Goal: Find specific page/section: Find specific page/section

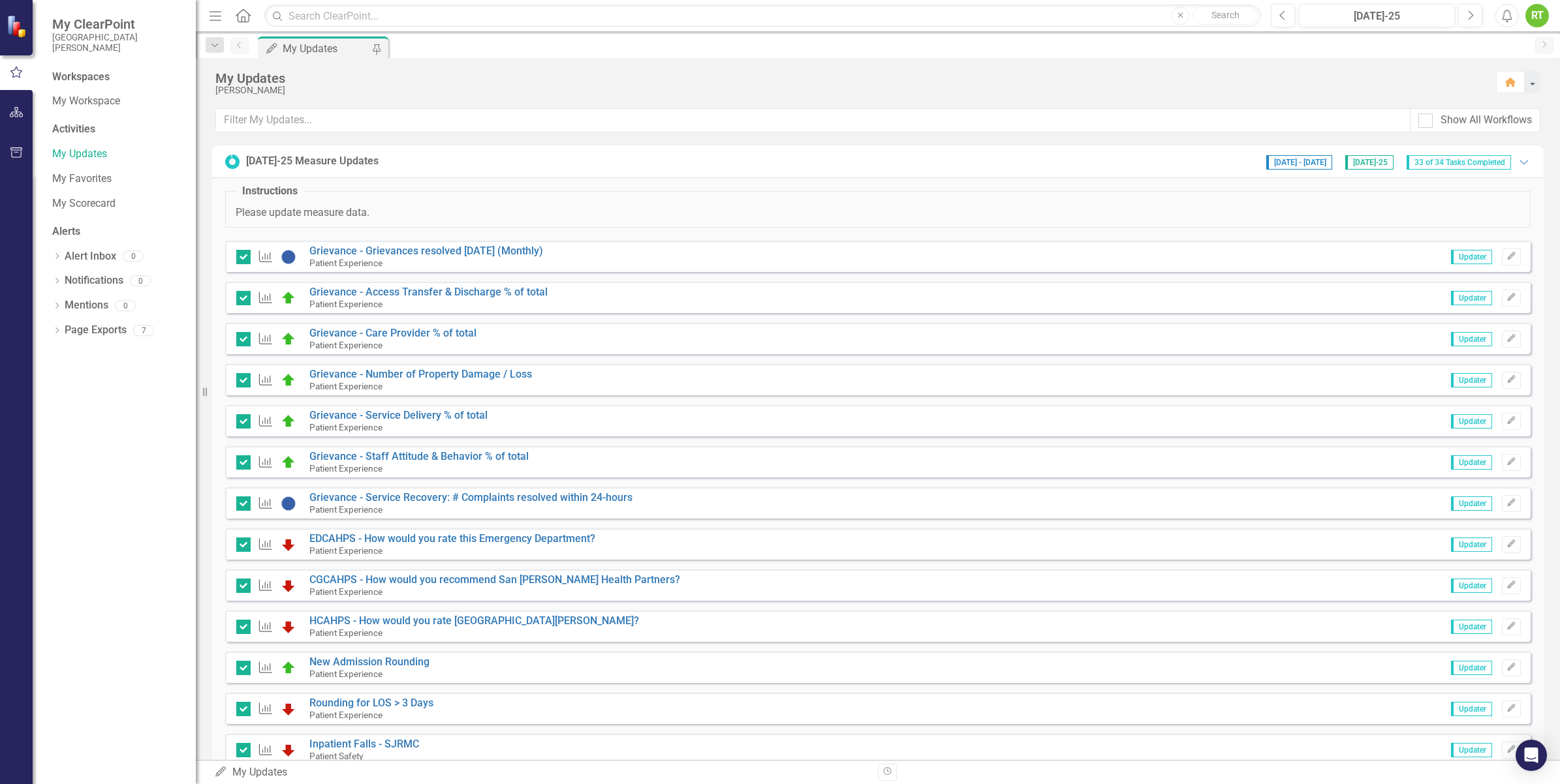
scroll to position [164, 0]
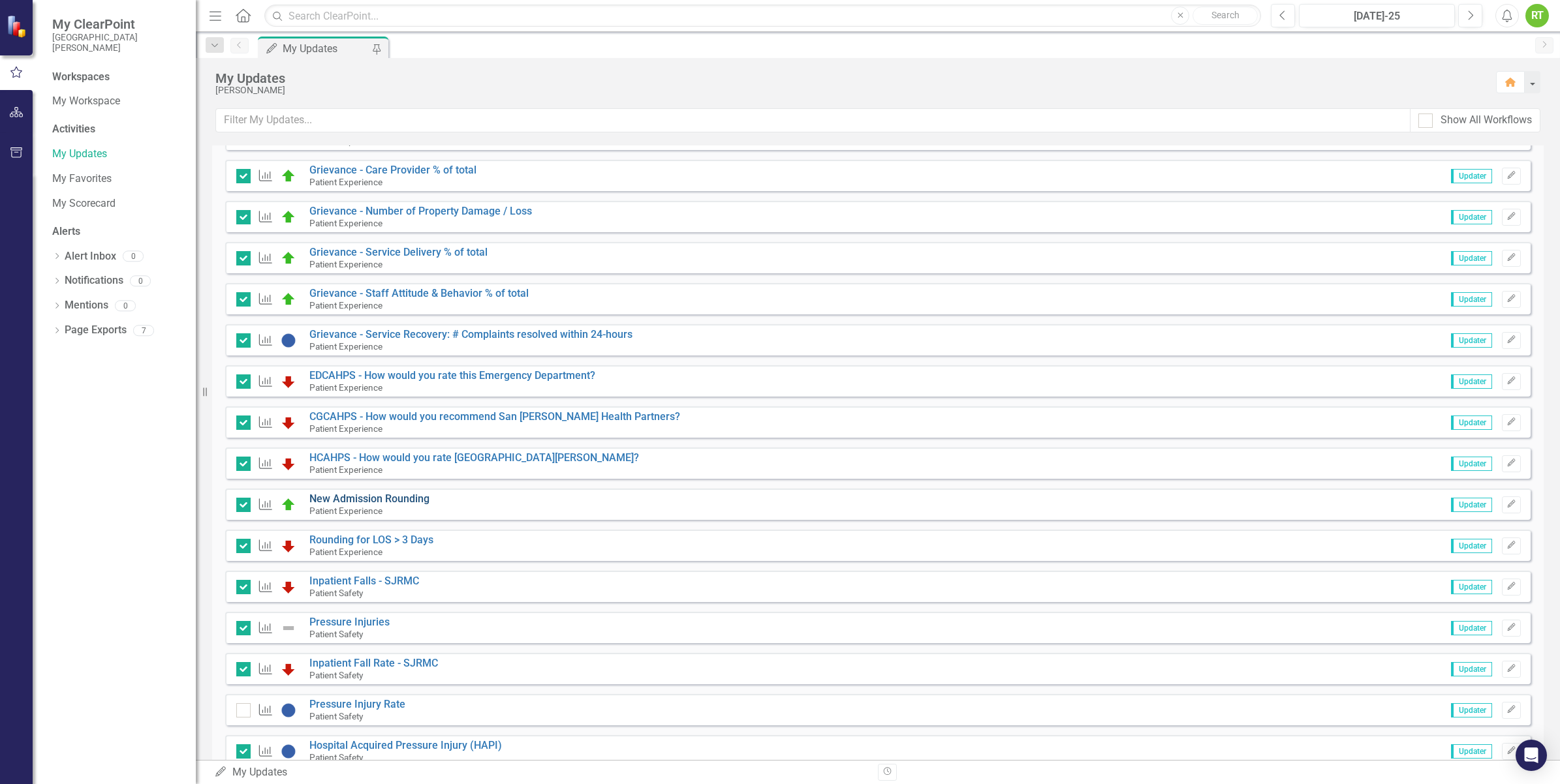
click at [393, 496] on link "New Admission Rounding" at bounding box center [369, 498] width 120 height 13
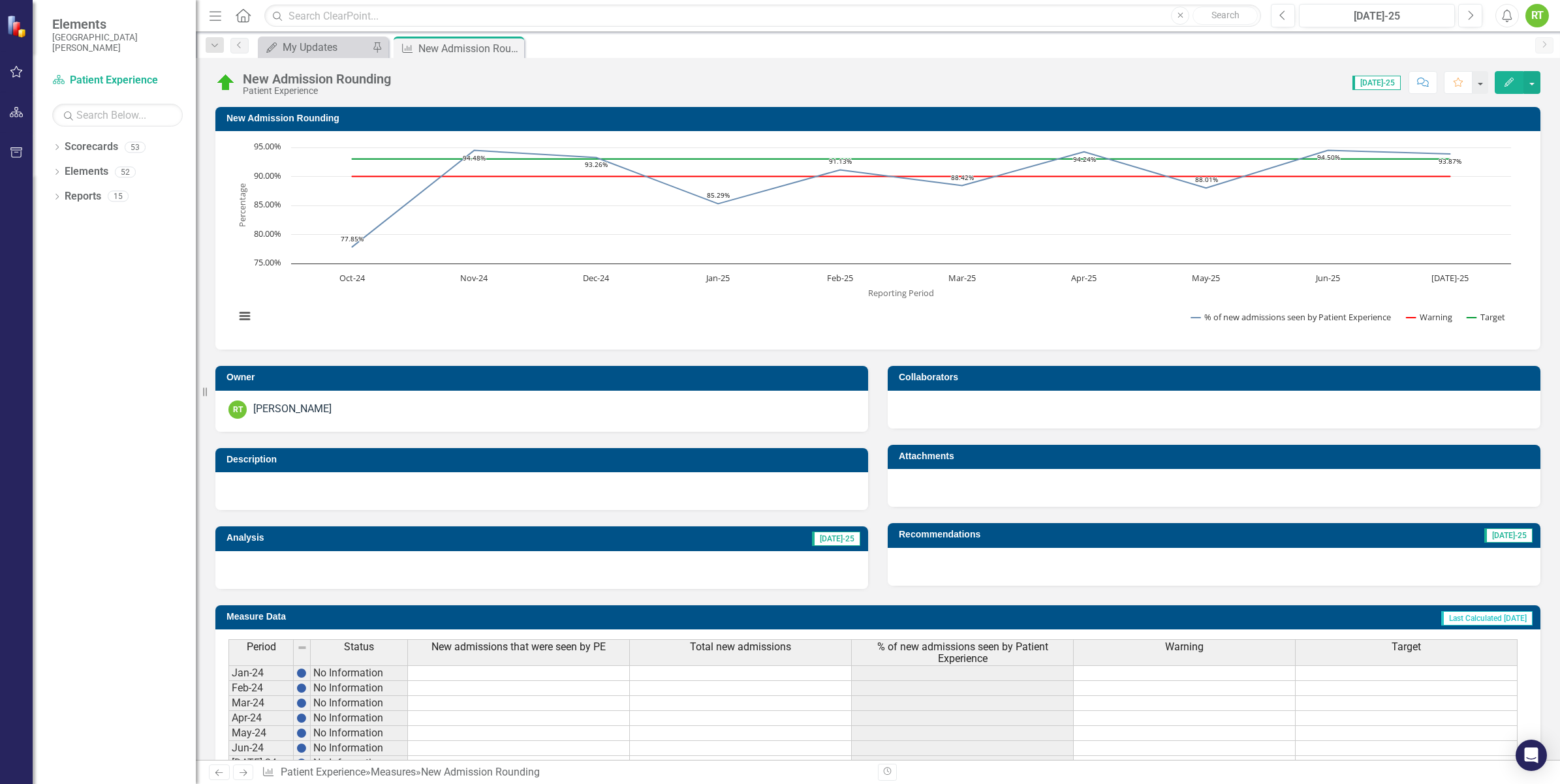
scroll to position [308, 0]
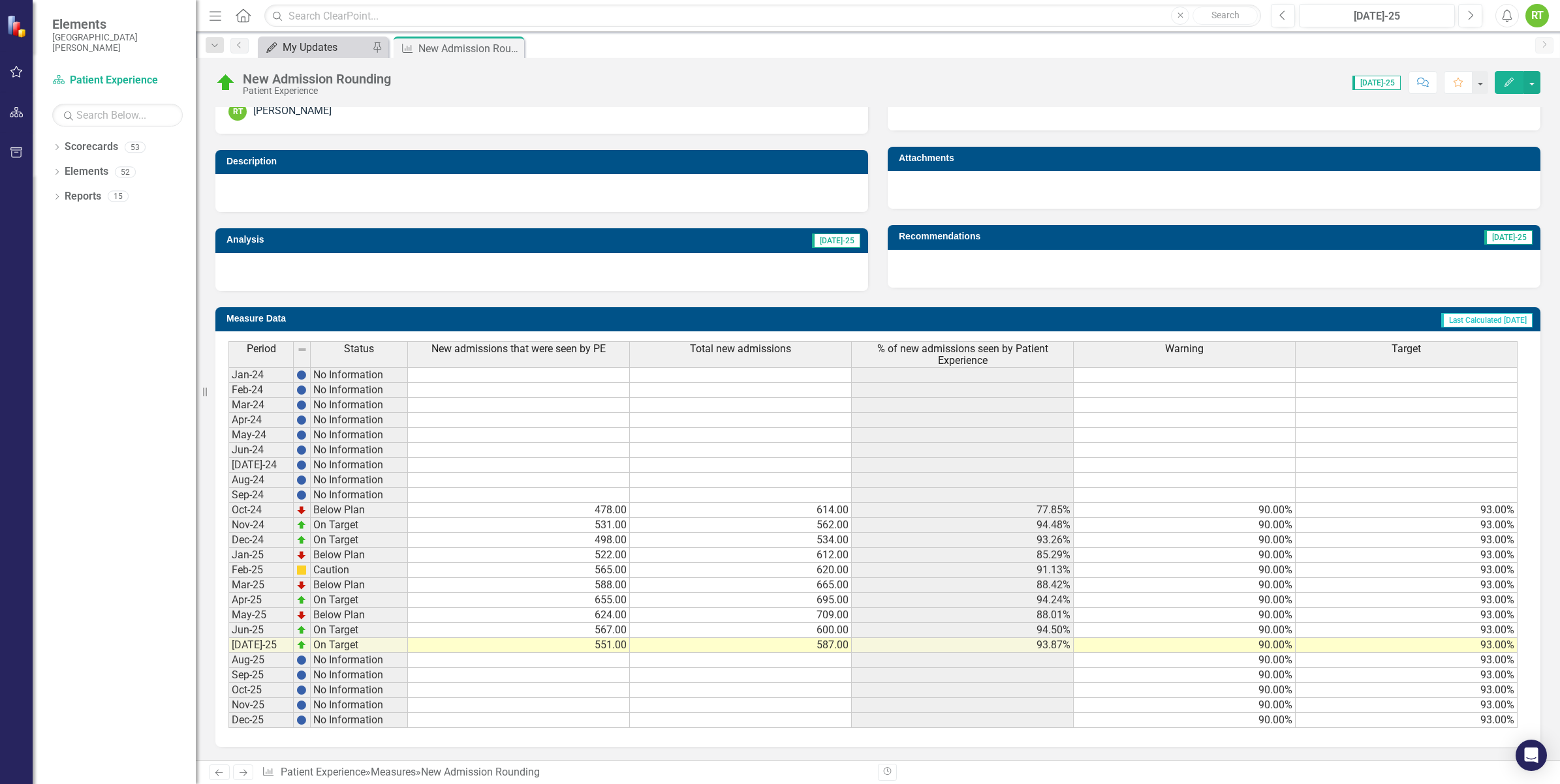
click at [321, 43] on div "My Updates" at bounding box center [326, 47] width 87 height 16
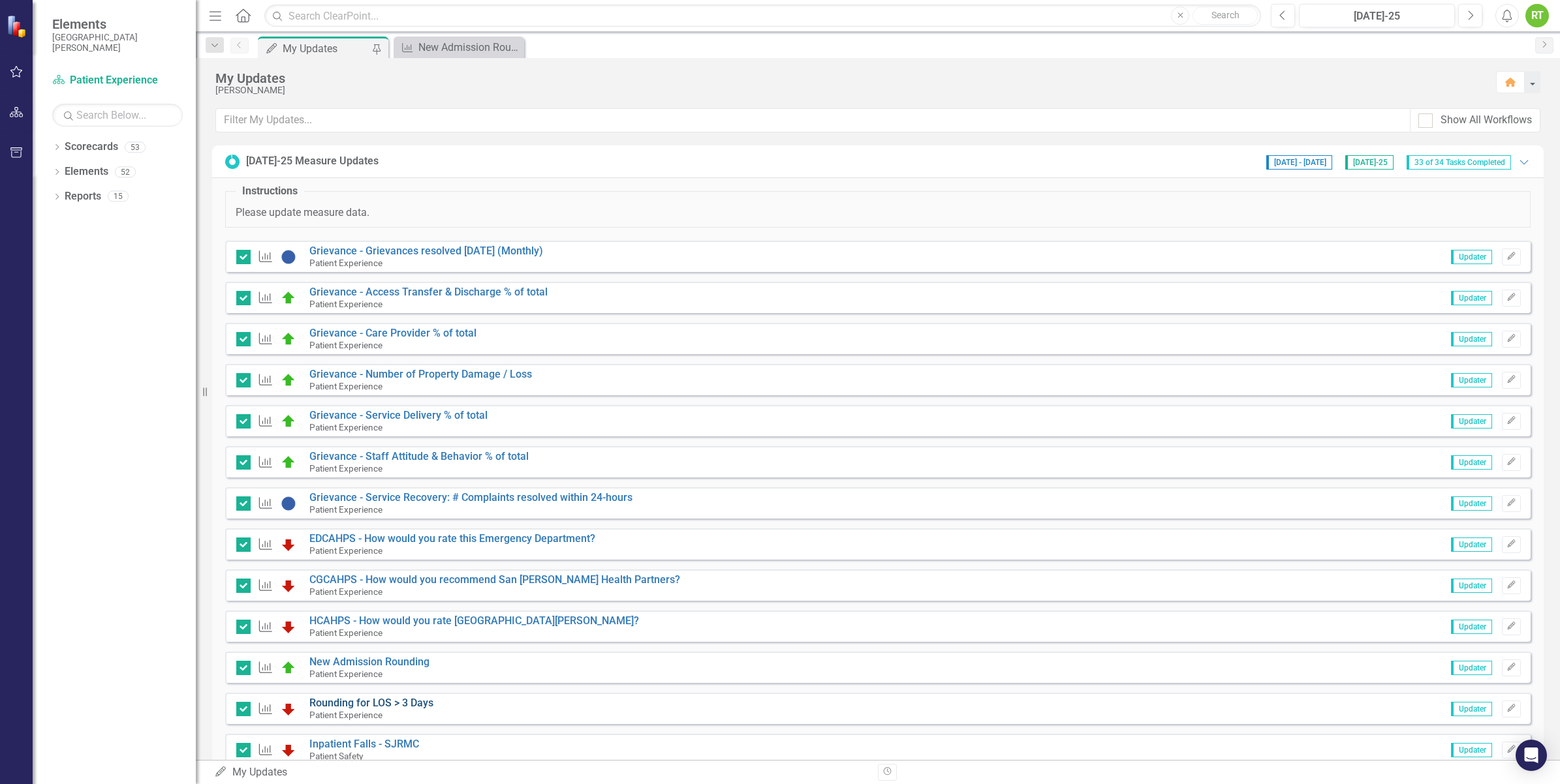
click at [376, 698] on link "Rounding for LOS > 3 Days" at bounding box center [371, 702] width 124 height 13
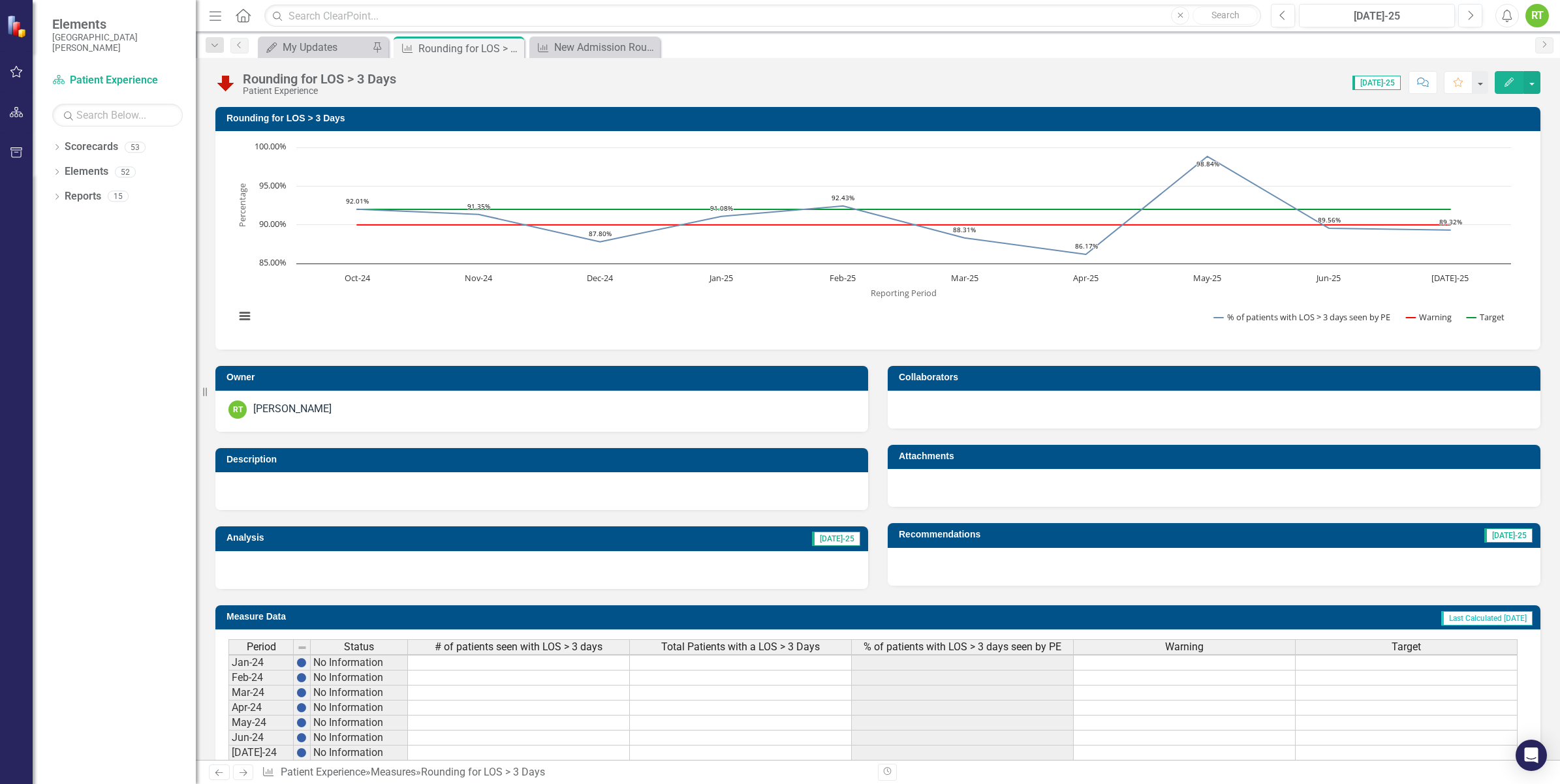
scroll to position [5, 0]
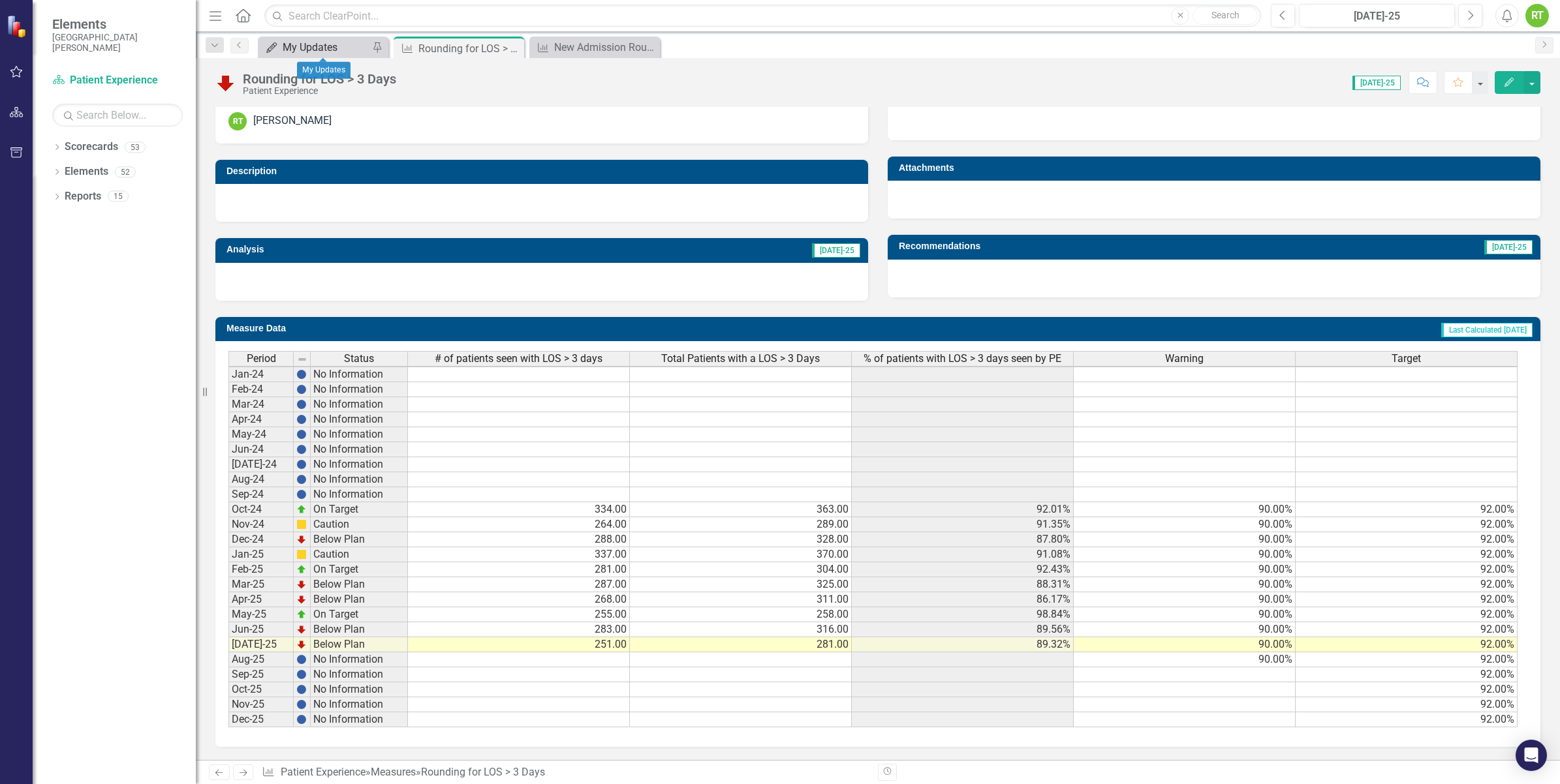
click at [343, 47] on div "My Updates" at bounding box center [326, 47] width 87 height 16
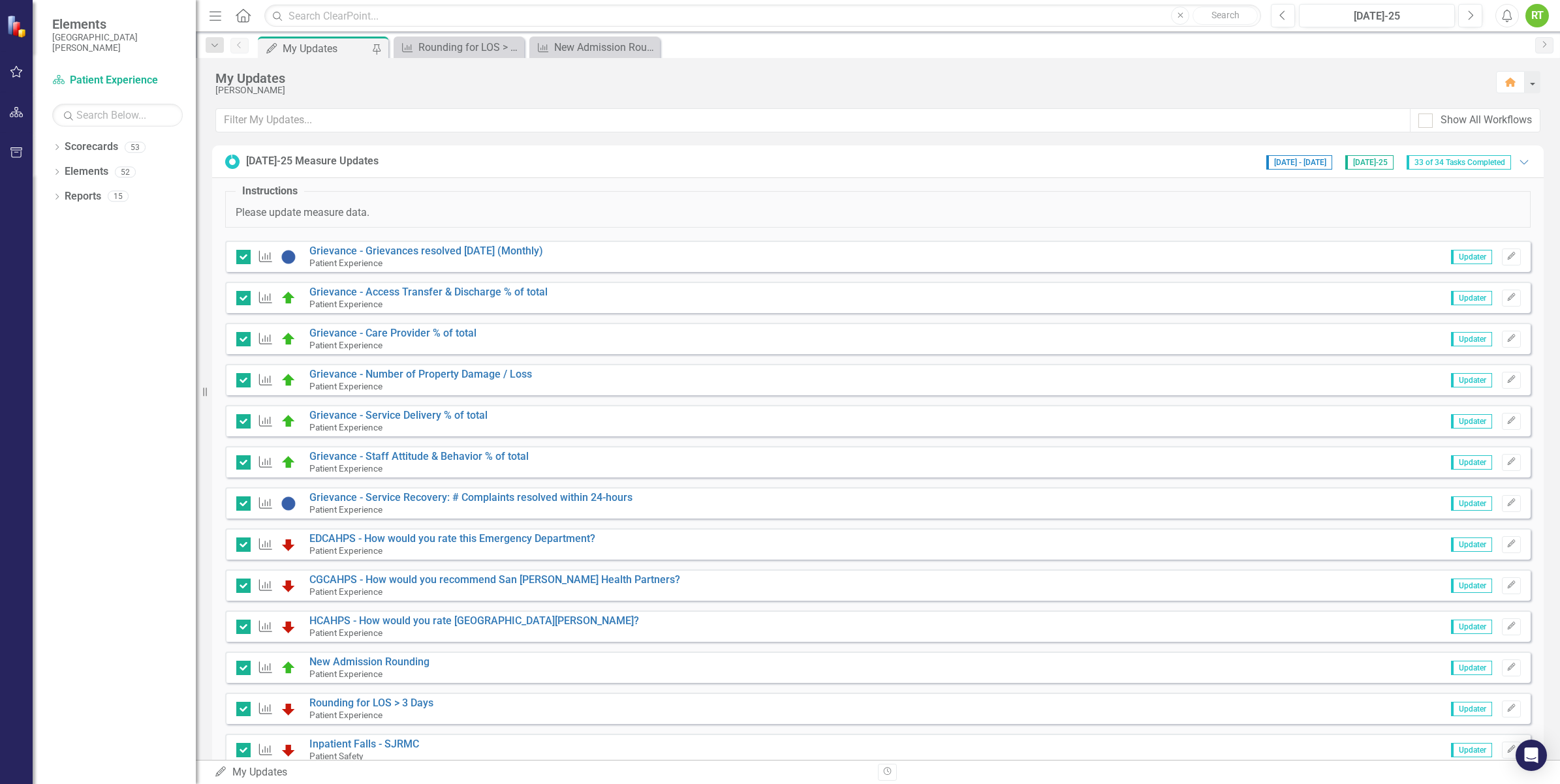
click at [340, 47] on div "My Updates" at bounding box center [326, 48] width 87 height 16
click at [269, 125] on input "text" at bounding box center [812, 120] width 1194 height 24
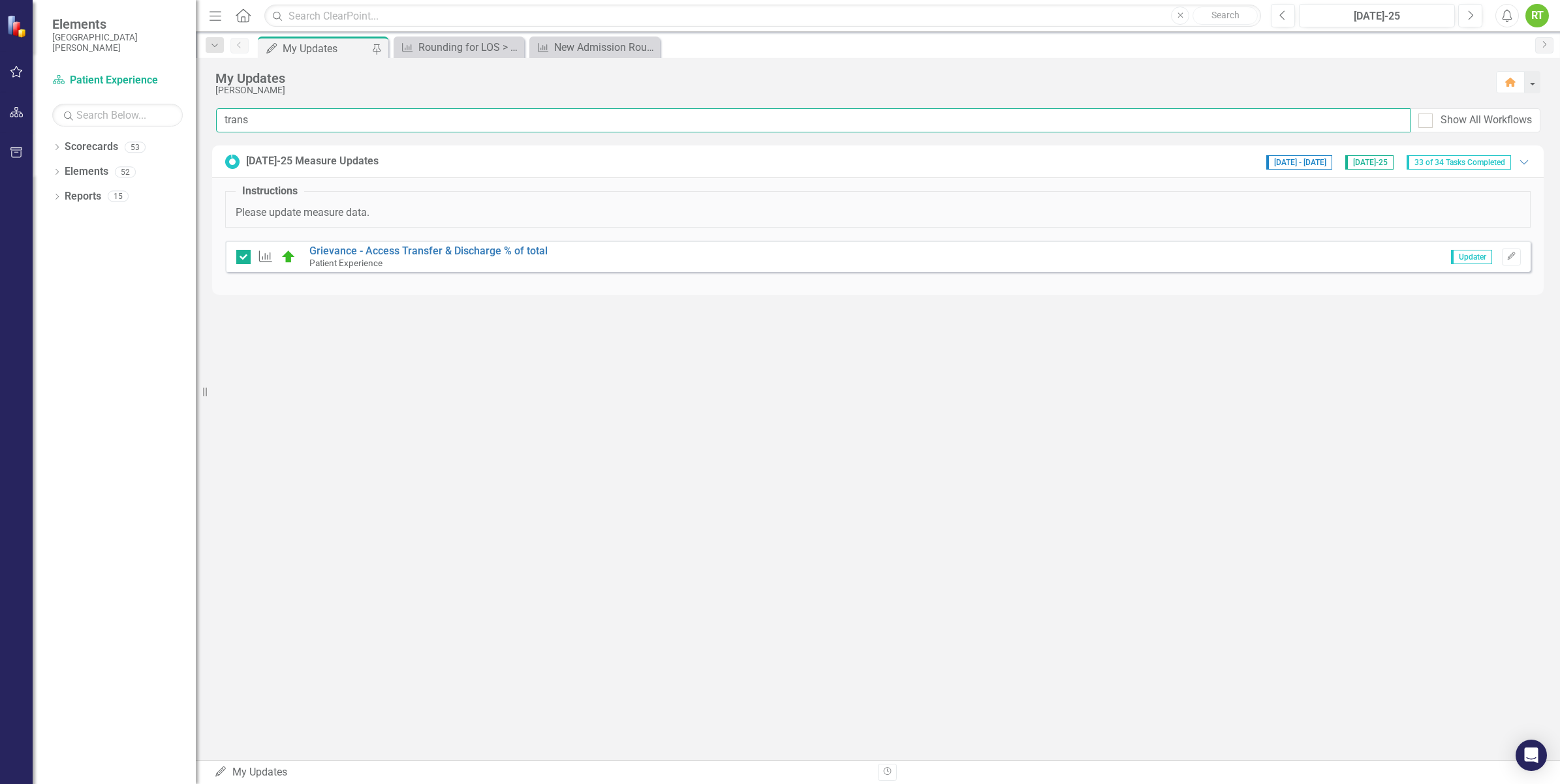
click at [354, 119] on input "trans" at bounding box center [812, 120] width 1194 height 24
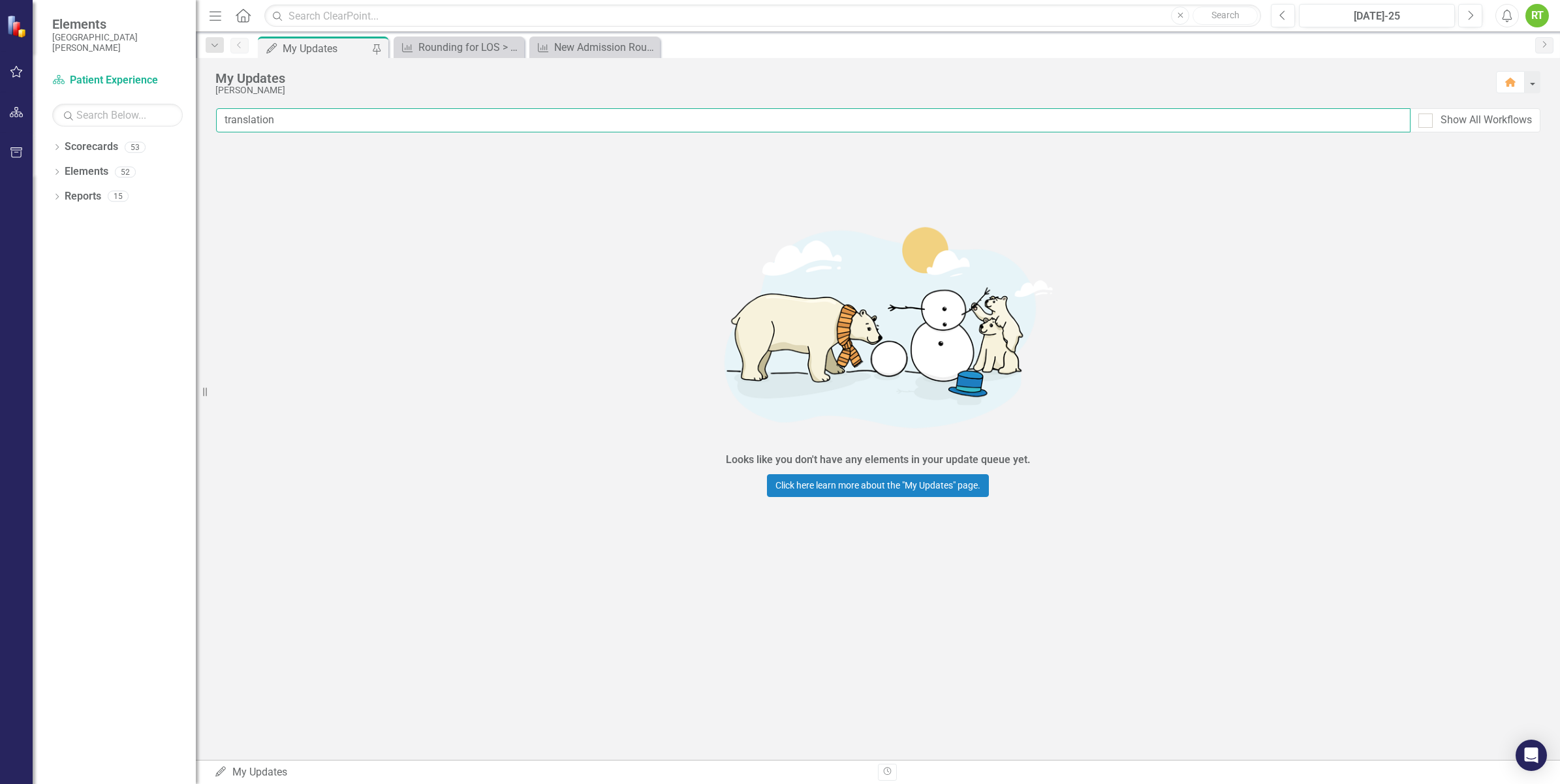
type input "translation"
click at [82, 151] on link "Scorecards" at bounding box center [91, 147] width 54 height 15
click at [60, 147] on icon "Dropdown" at bounding box center [56, 148] width 9 height 7
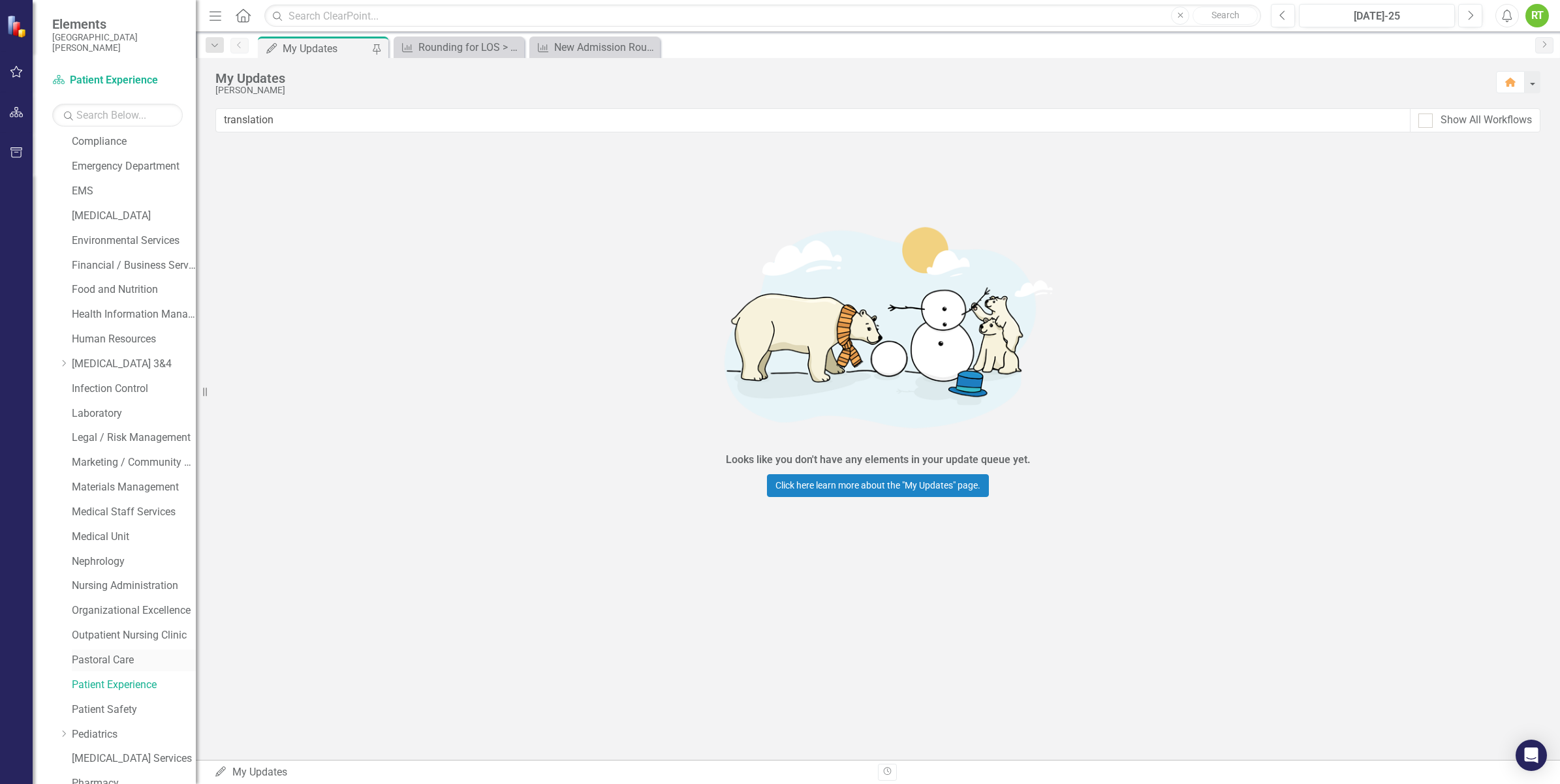
scroll to position [490, 0]
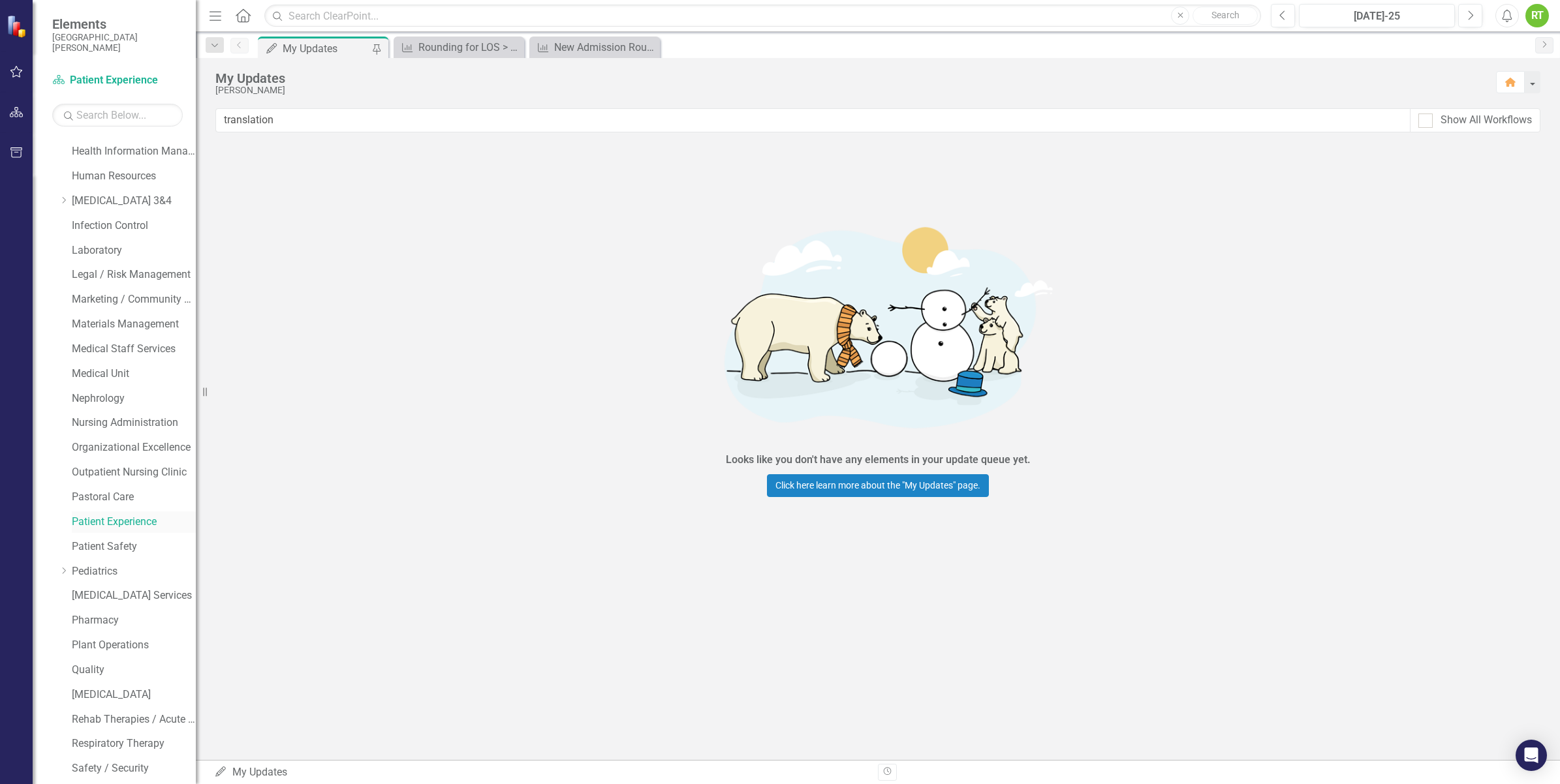
click at [109, 518] on link "Patient Experience" at bounding box center [134, 522] width 124 height 15
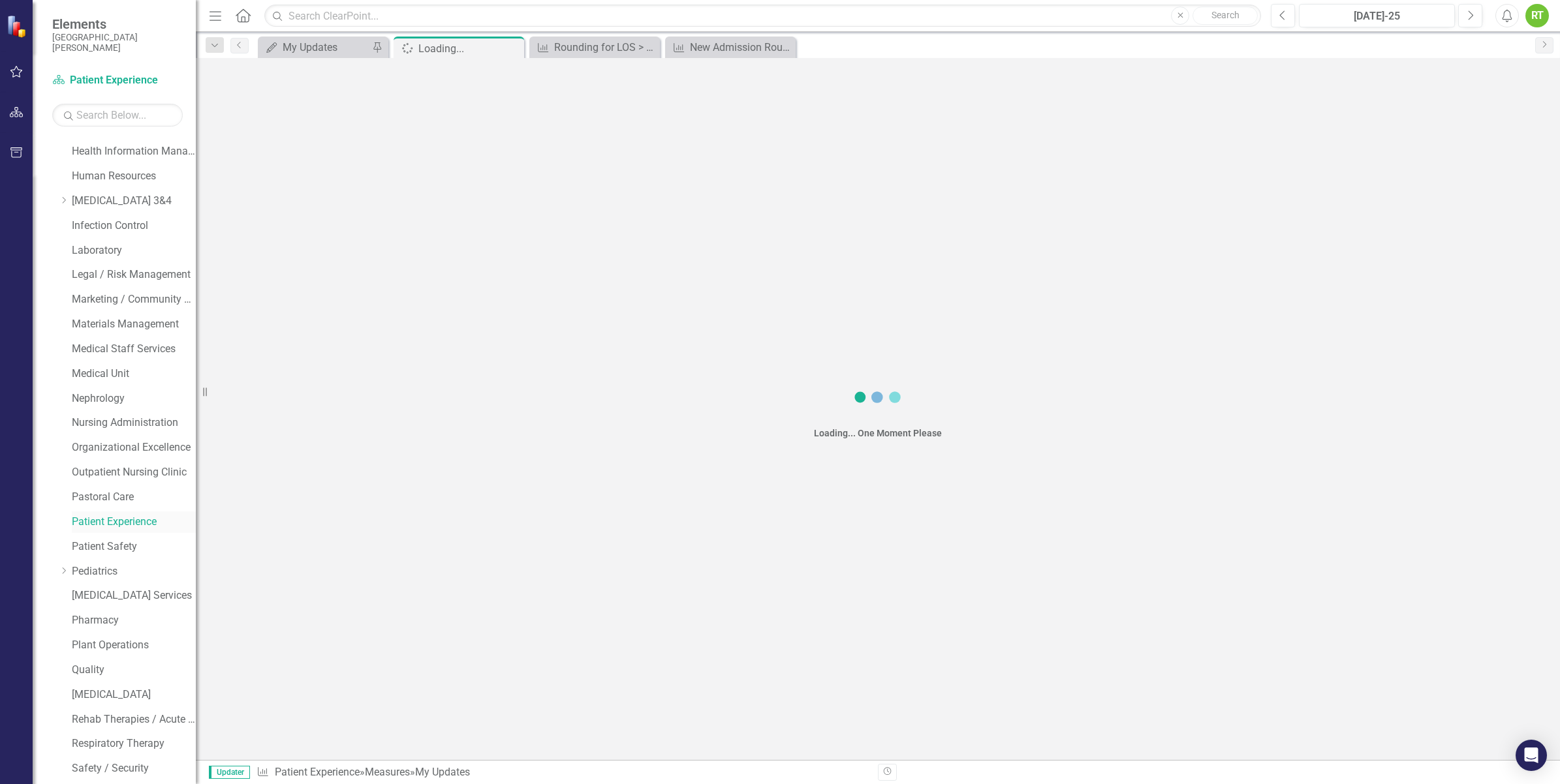
click at [109, 518] on link "Patient Experience" at bounding box center [134, 522] width 124 height 15
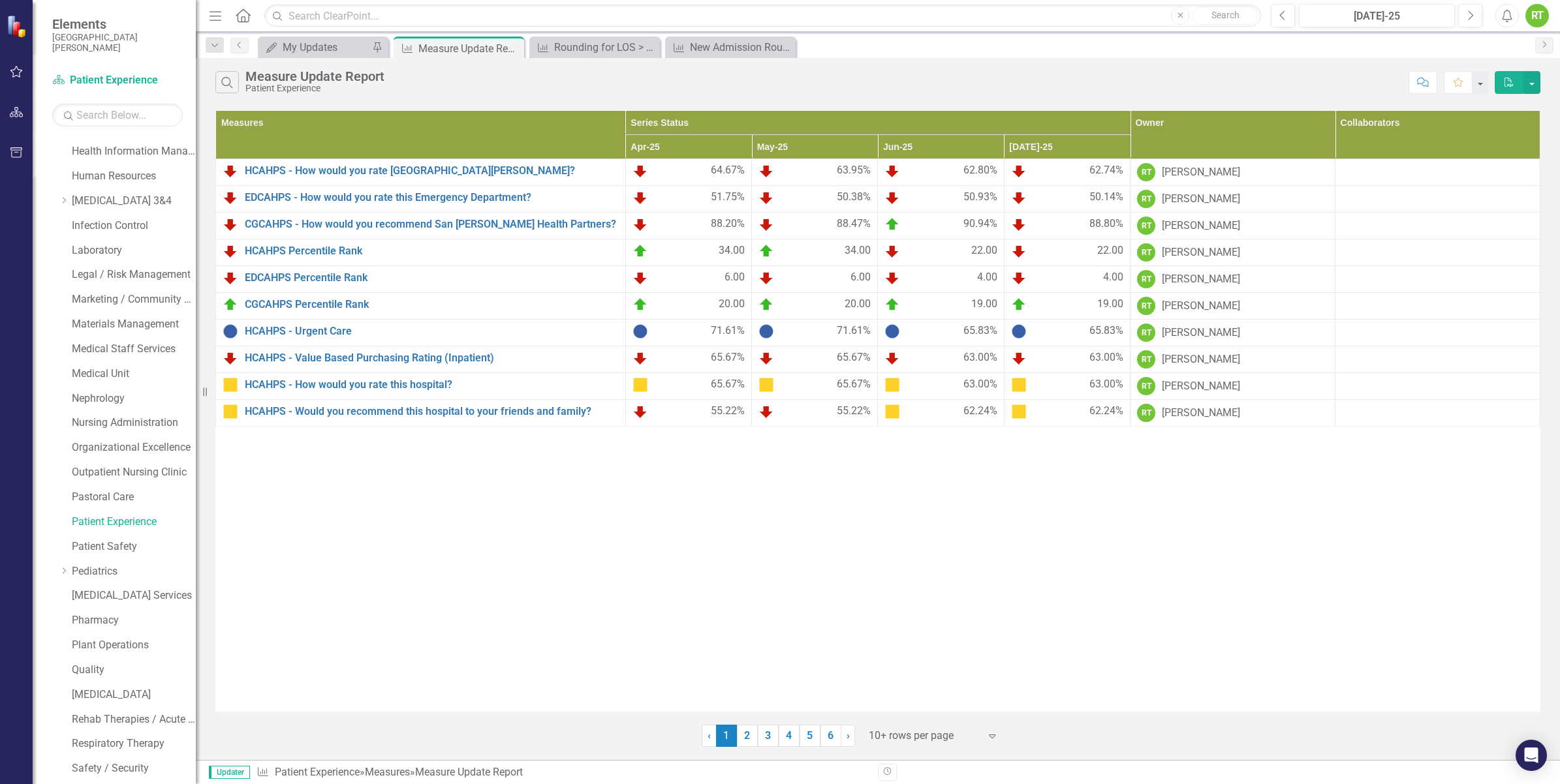
click at [909, 741] on div at bounding box center [924, 736] width 111 height 17
click at [912, 693] on div "100+ rows per page" at bounding box center [935, 694] width 122 height 15
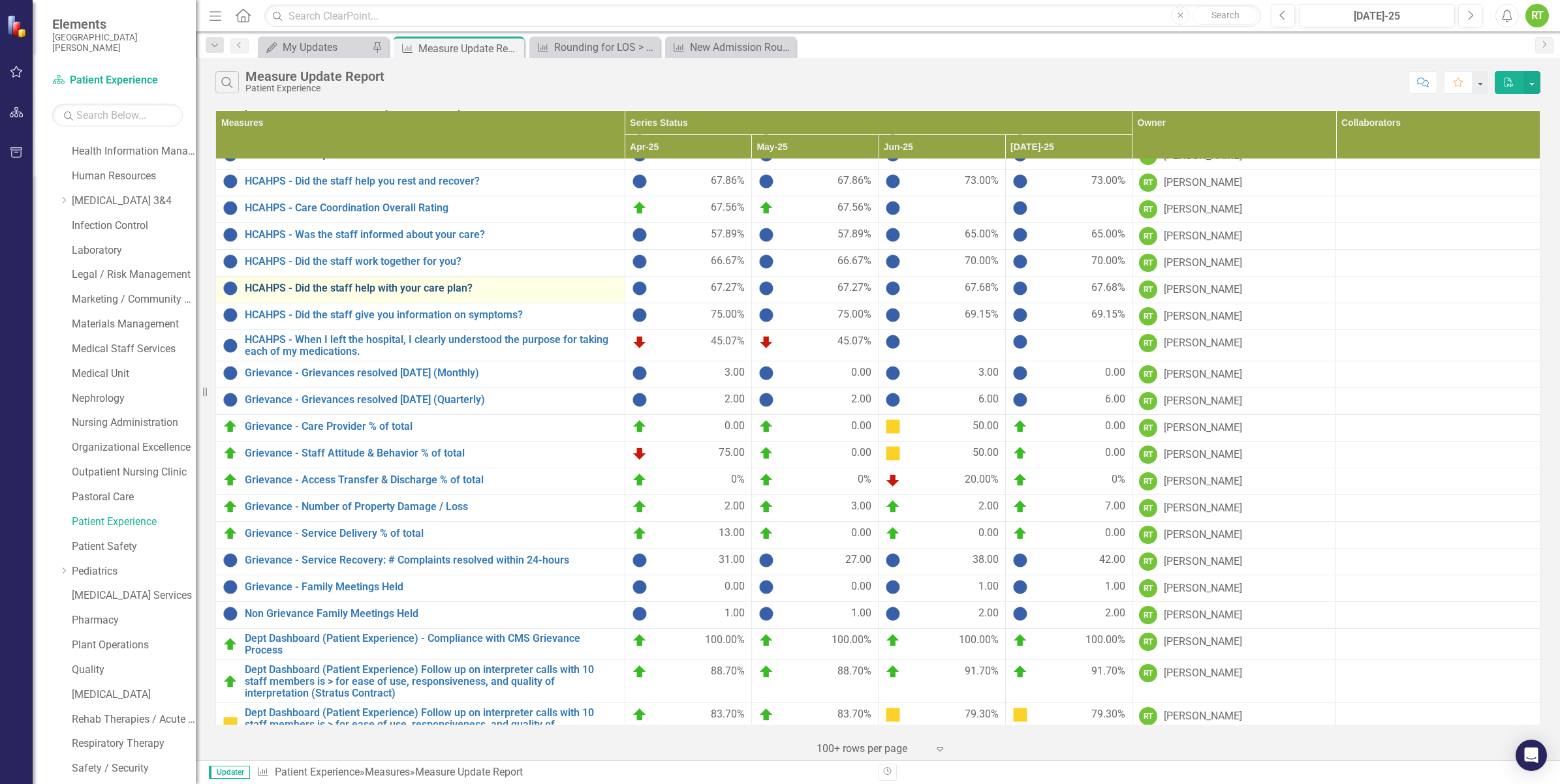
scroll to position [904, 0]
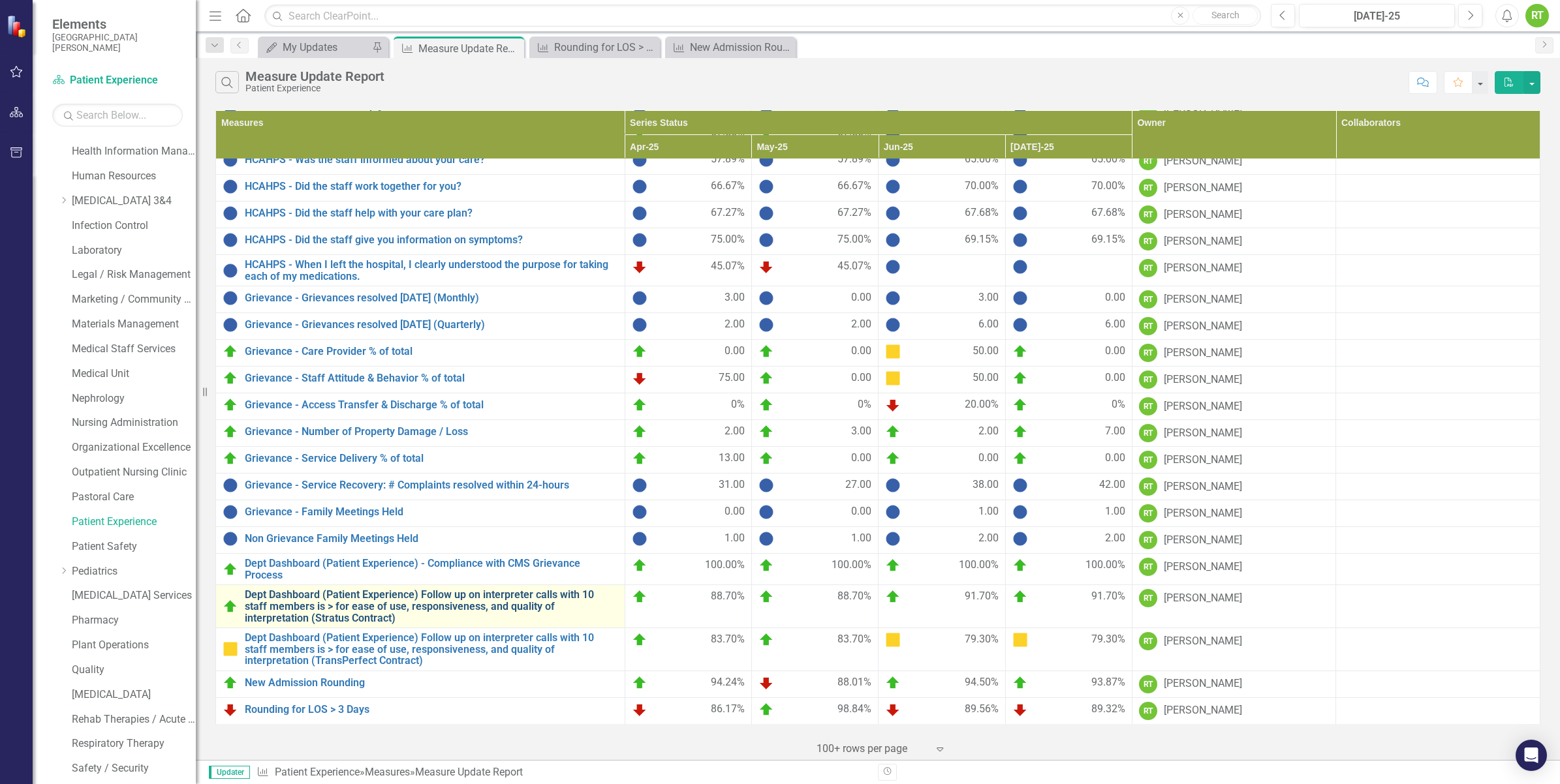
click at [342, 611] on link "Dept Dashboard (Patient Experience) Follow up on interpreter calls with 10 staf…" at bounding box center [431, 606] width 373 height 35
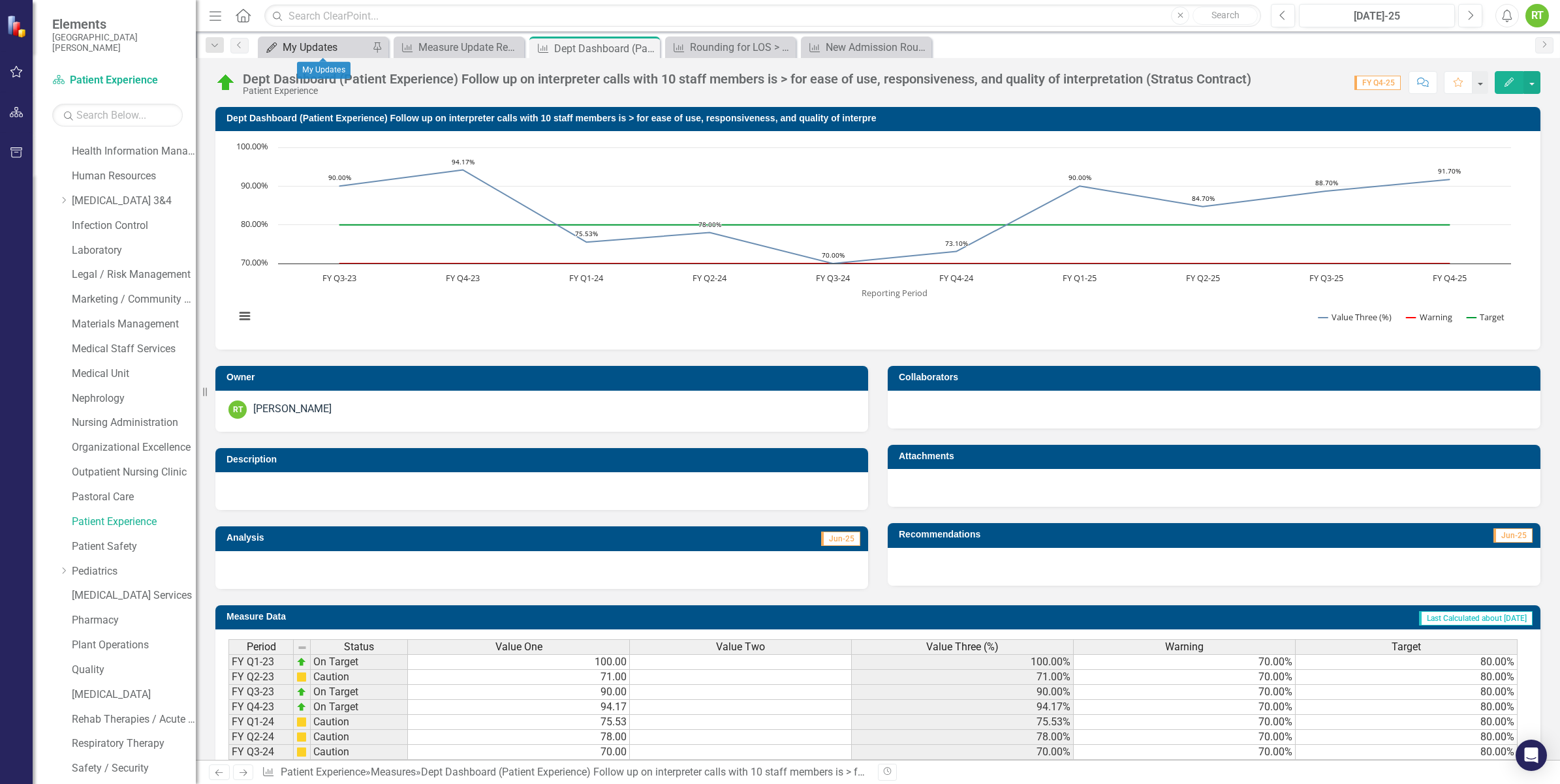
click at [297, 48] on div "My Updates" at bounding box center [326, 47] width 87 height 16
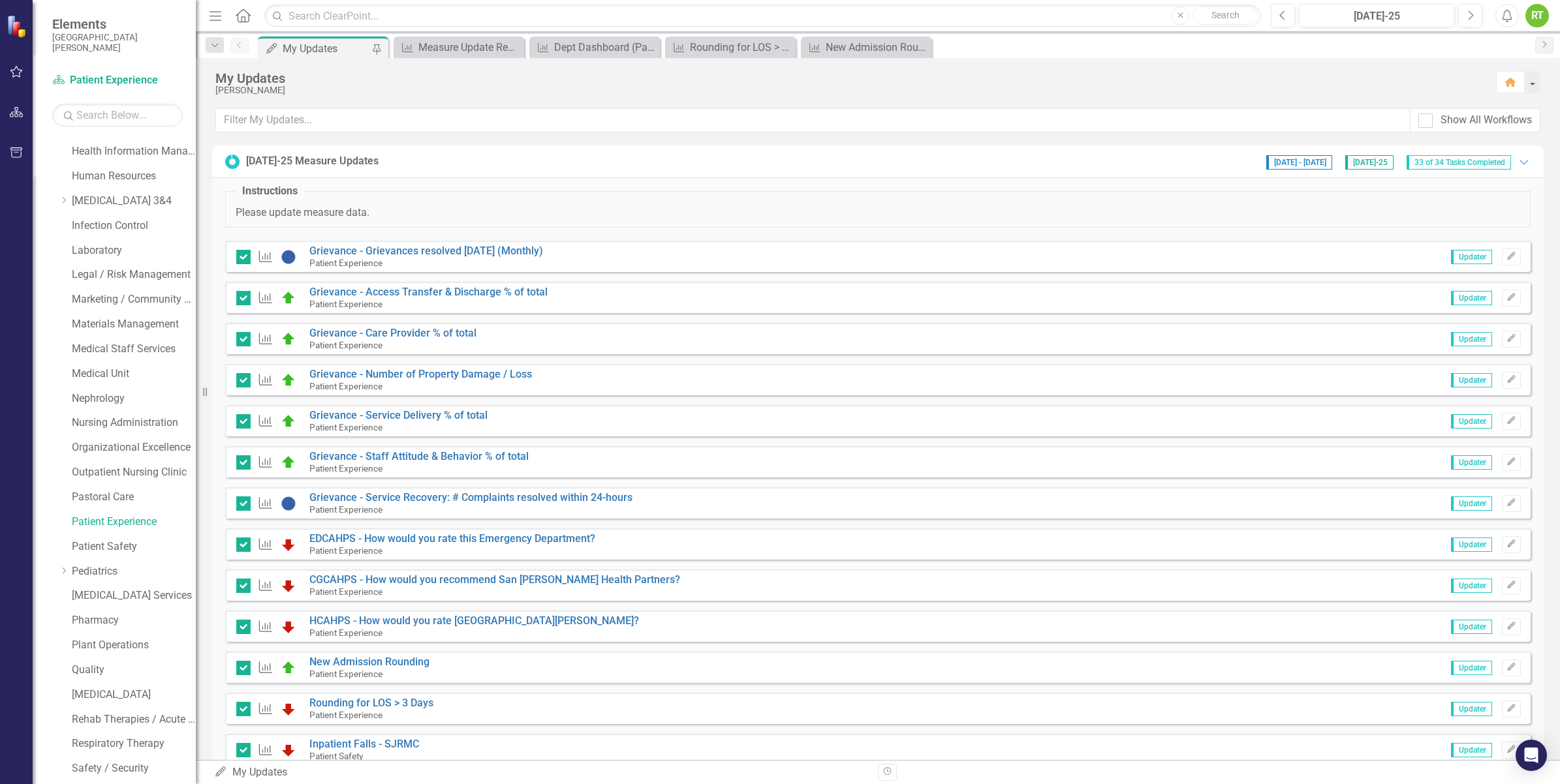
scroll to position [82, 0]
